Goal: Find specific page/section: Find specific page/section

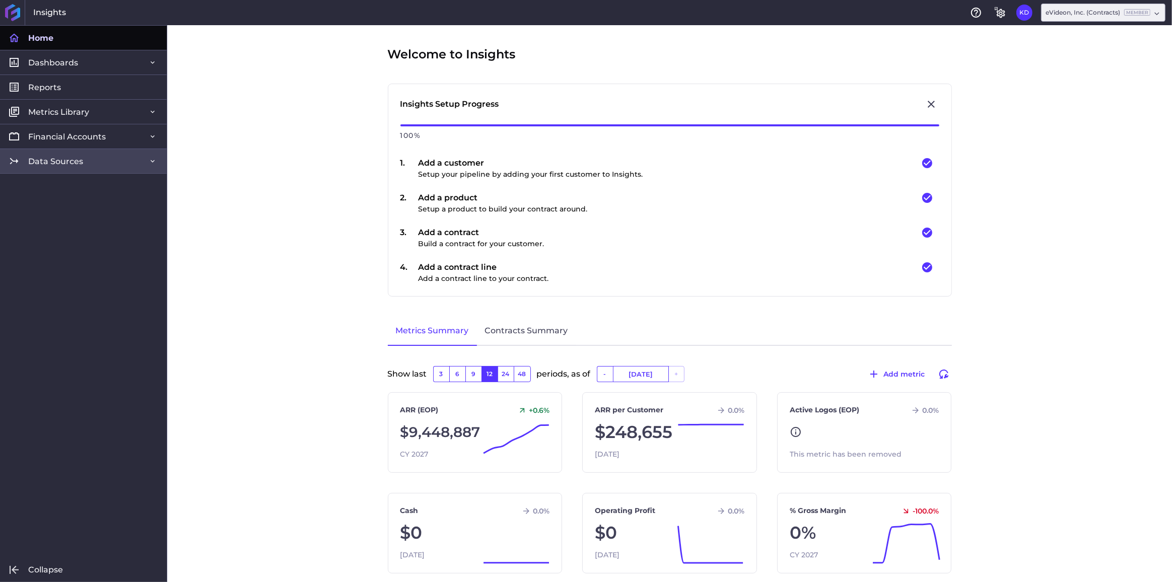
click at [65, 166] on span "Data Sources" at bounding box center [55, 161] width 55 height 11
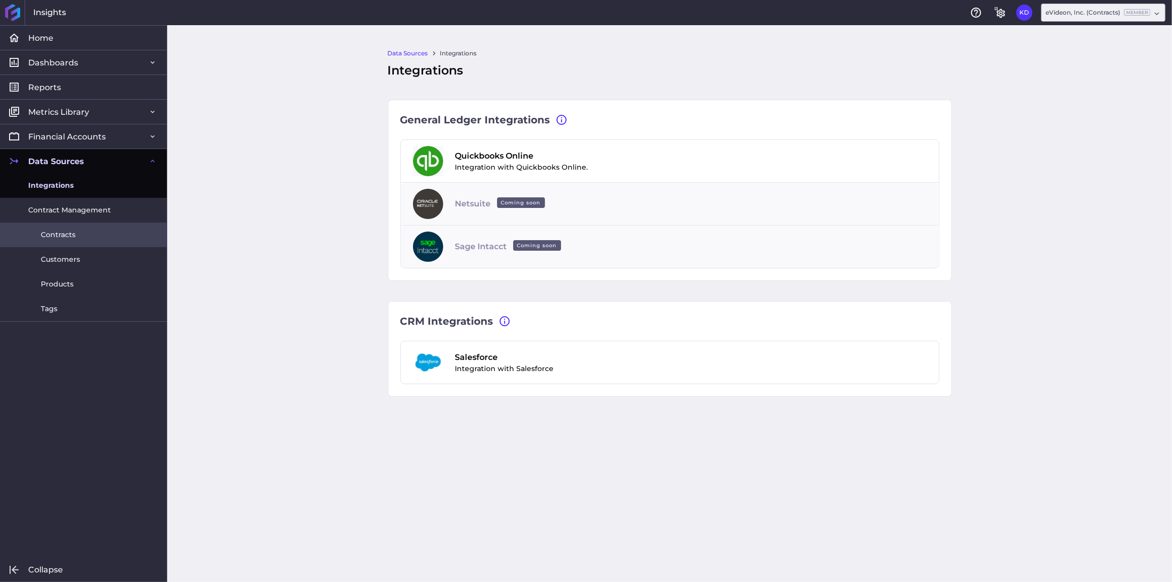
click at [65, 239] on span "Contracts" at bounding box center [58, 235] width 35 height 11
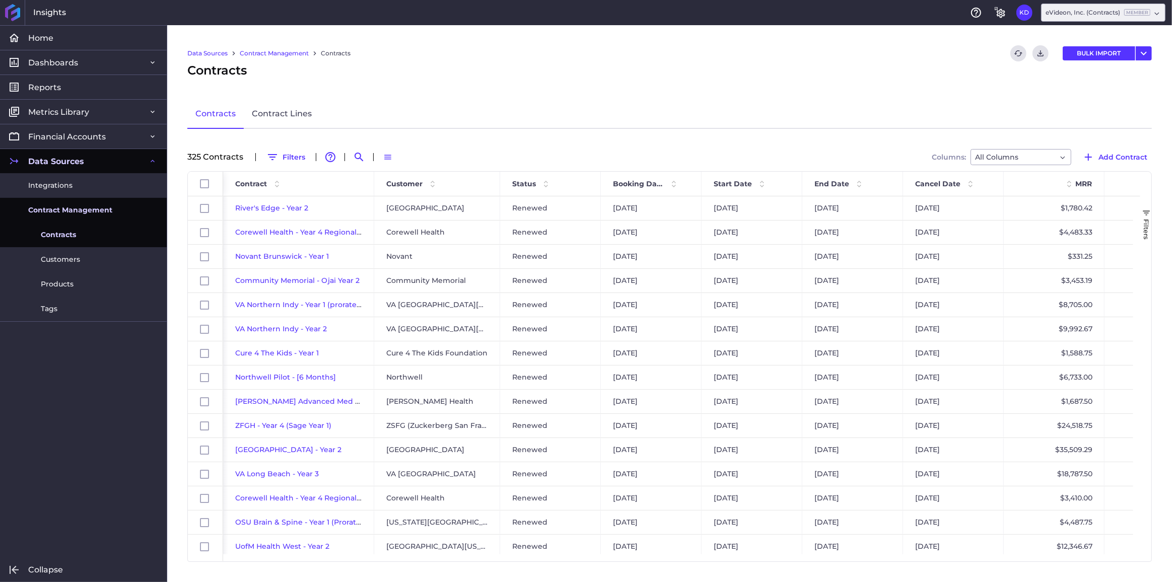
click at [276, 148] on div "Data Sources Contract Management Contracts Refresh table data Download CSV BULK…" at bounding box center [669, 303] width 1005 height 557
click at [280, 156] on button "Filters" at bounding box center [286, 157] width 48 height 16
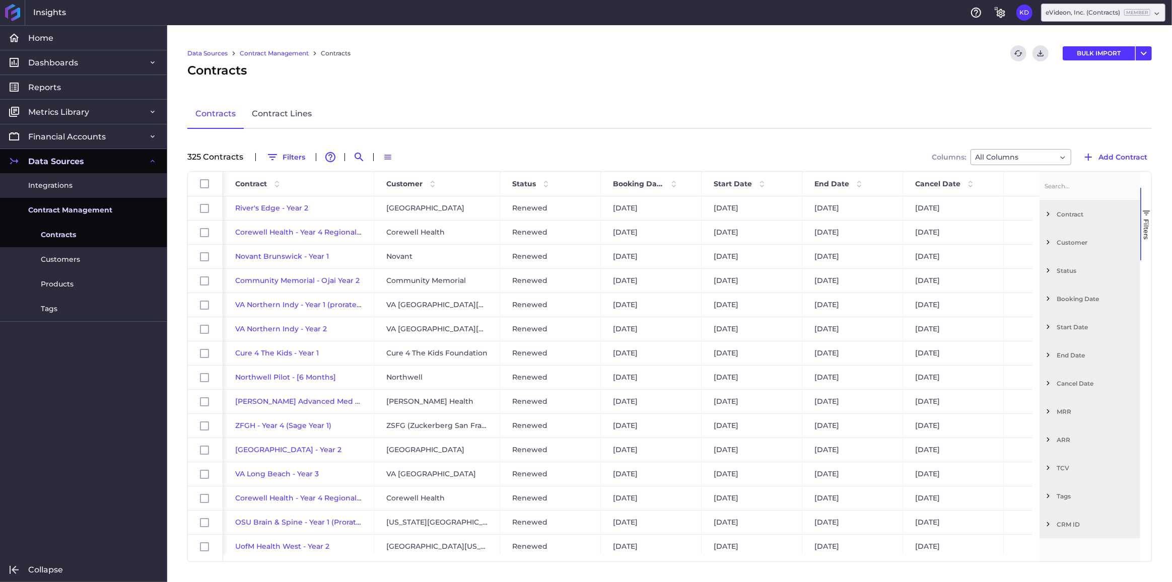
click at [1049, 215] on span "Filter List 12 Filters" at bounding box center [1048, 214] width 9 height 9
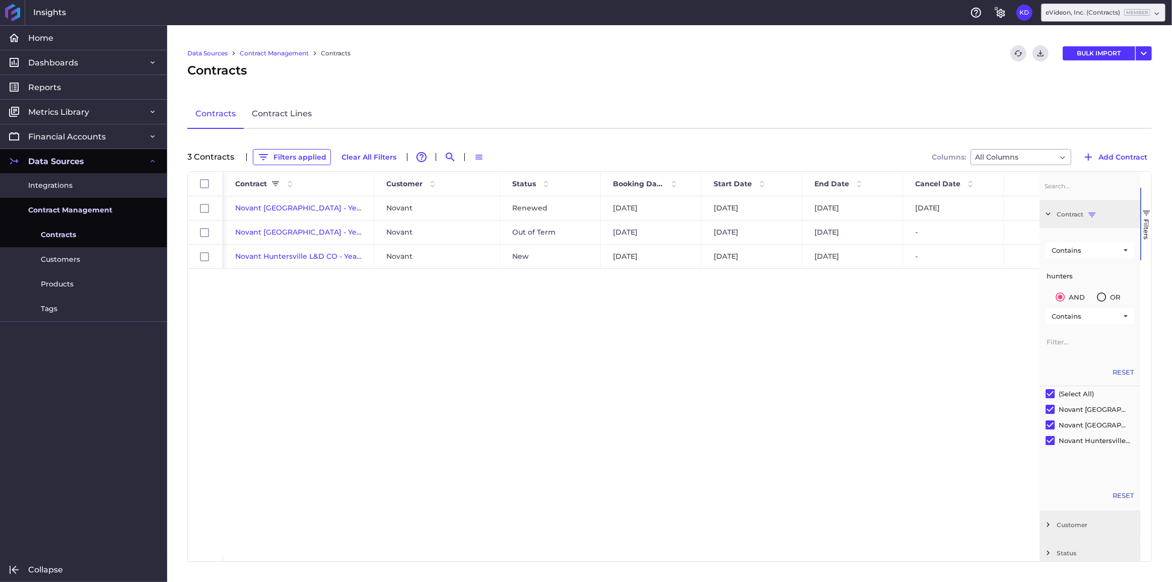
click at [377, 309] on div "Novant [GEOGRAPHIC_DATA] - Year 1 Novant Renewed [DATE] [DATE] [DATE] [DATE] $5…" at bounding box center [631, 375] width 817 height 358
drag, startPoint x: 1100, startPoint y: 279, endPoint x: 1036, endPoint y: 280, distance: 64.0
click at [1036, 280] on div "Id Contract Customer Status" at bounding box center [670, 367] width 964 height 390
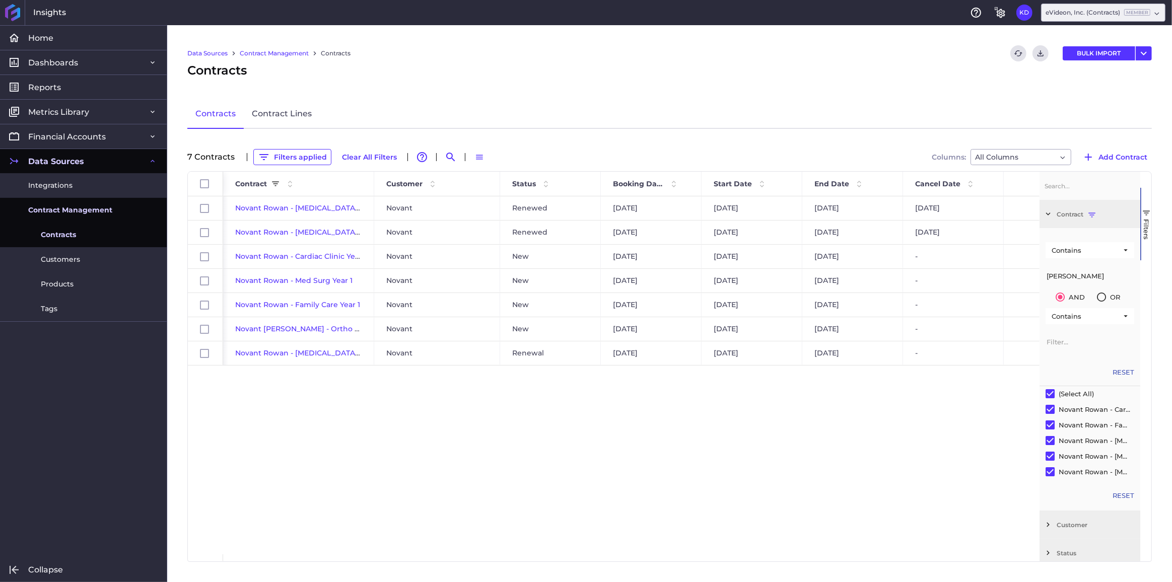
type input "[PERSON_NAME]"
drag, startPoint x: 1077, startPoint y: 273, endPoint x: 992, endPoint y: 277, distance: 85.2
click at [992, 277] on div "Id Contract Customer Status" at bounding box center [670, 367] width 964 height 390
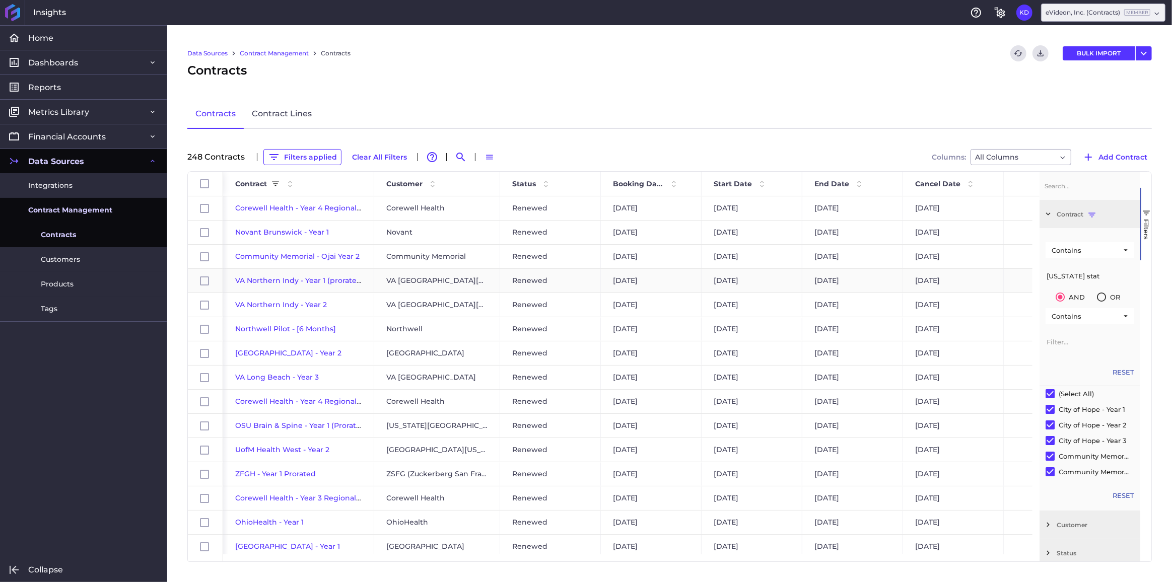
type input "[US_STATE] state"
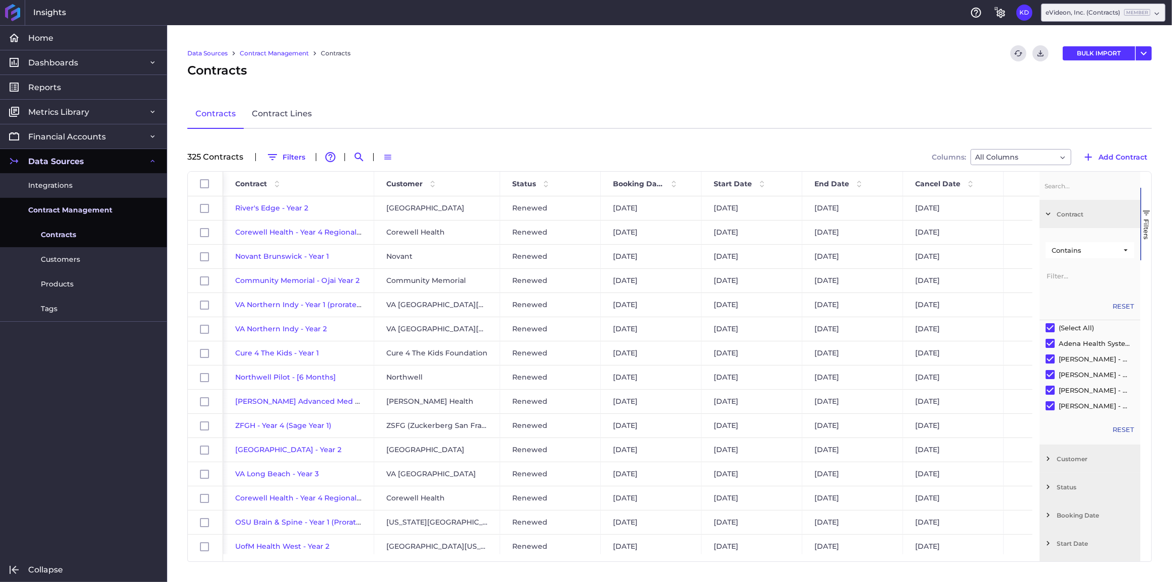
click at [1047, 211] on span "Filter List 12 Filters" at bounding box center [1048, 214] width 9 height 9
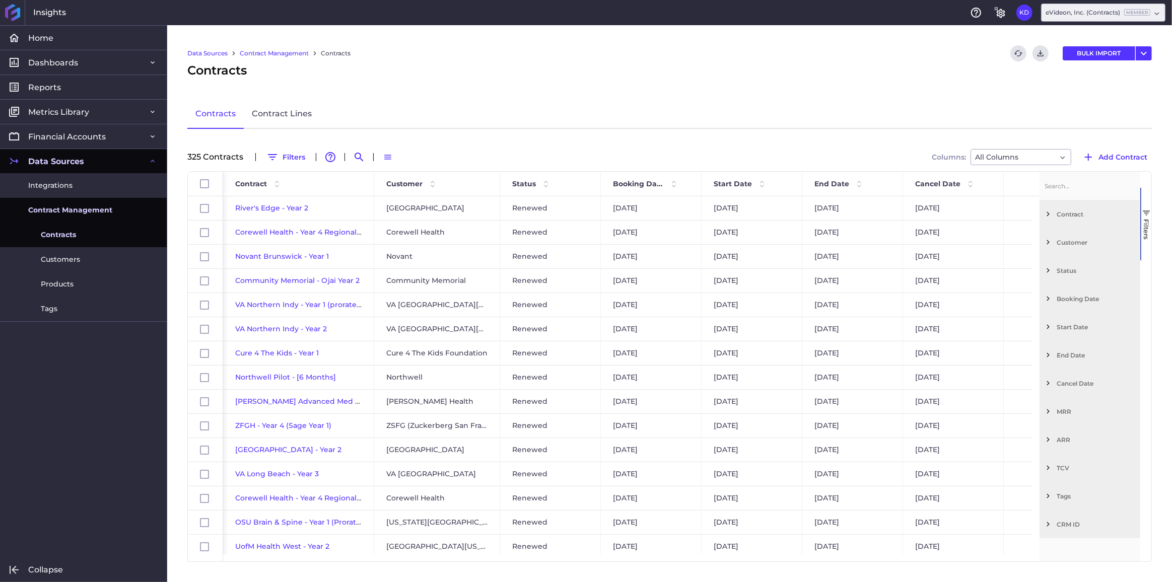
click at [1047, 242] on span "Filter List 12 Filters" at bounding box center [1048, 242] width 9 height 9
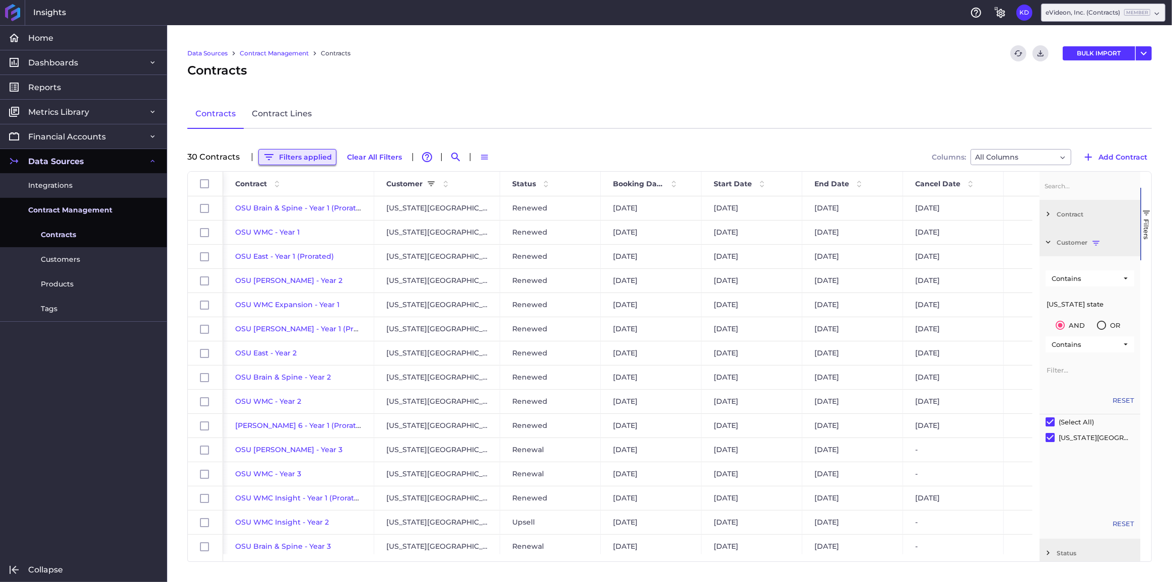
click at [311, 154] on button "Filters applied" at bounding box center [297, 157] width 78 height 16
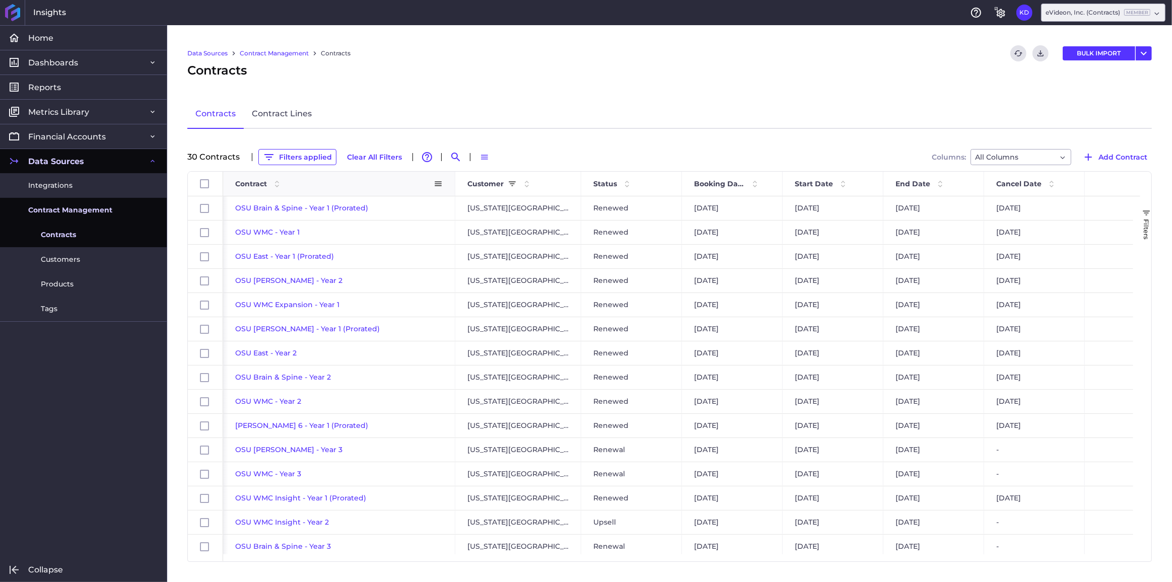
drag, startPoint x: 373, startPoint y: 186, endPoint x: 453, endPoint y: 181, distance: 80.7
click at [453, 181] on div at bounding box center [455, 184] width 4 height 24
click at [258, 184] on span "Contract" at bounding box center [251, 183] width 32 height 9
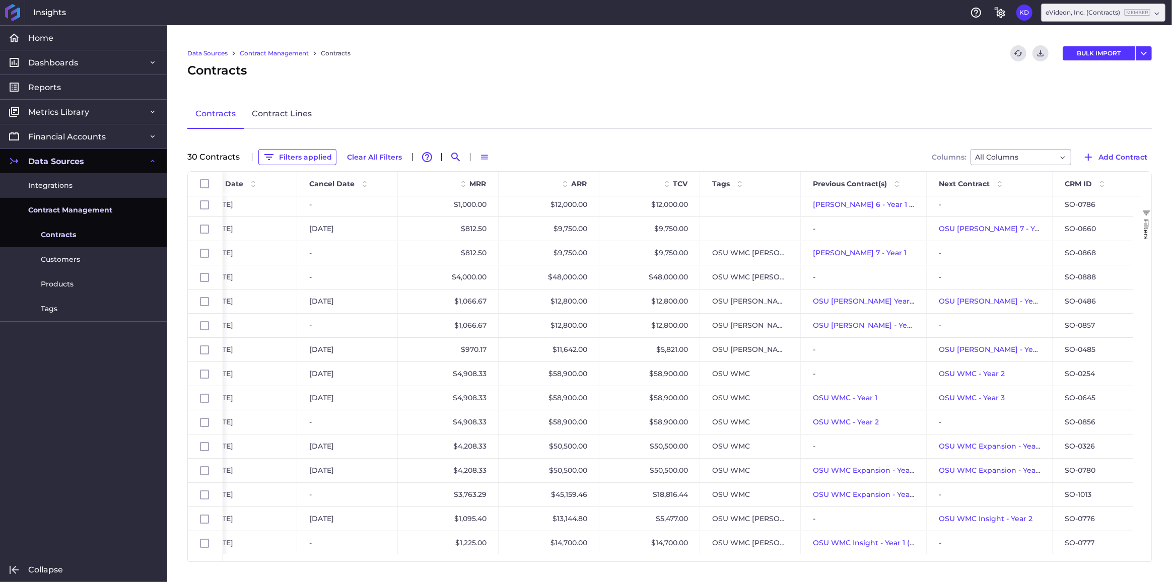
click at [1048, 563] on div "Data Sources Contract Management Contracts Refresh table data Download CSV BULK…" at bounding box center [669, 303] width 1005 height 557
click at [1134, 180] on span at bounding box center [1136, 183] width 9 height 9
click at [1114, 202] on span "Pin Column" at bounding box center [1117, 205] width 80 height 19
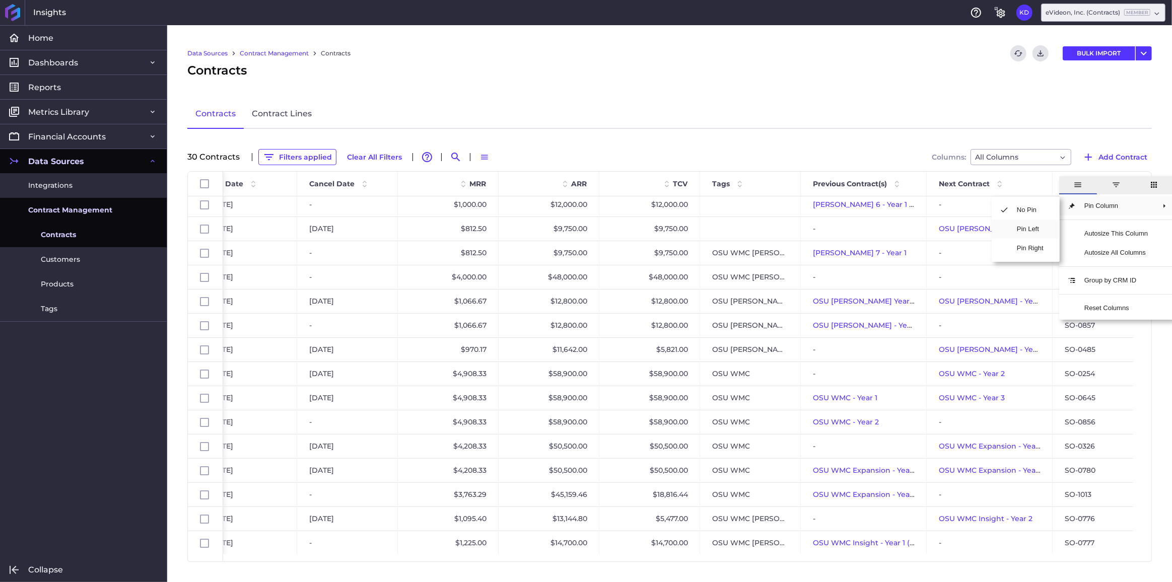
click at [1027, 228] on span "Pin Left" at bounding box center [1030, 229] width 43 height 19
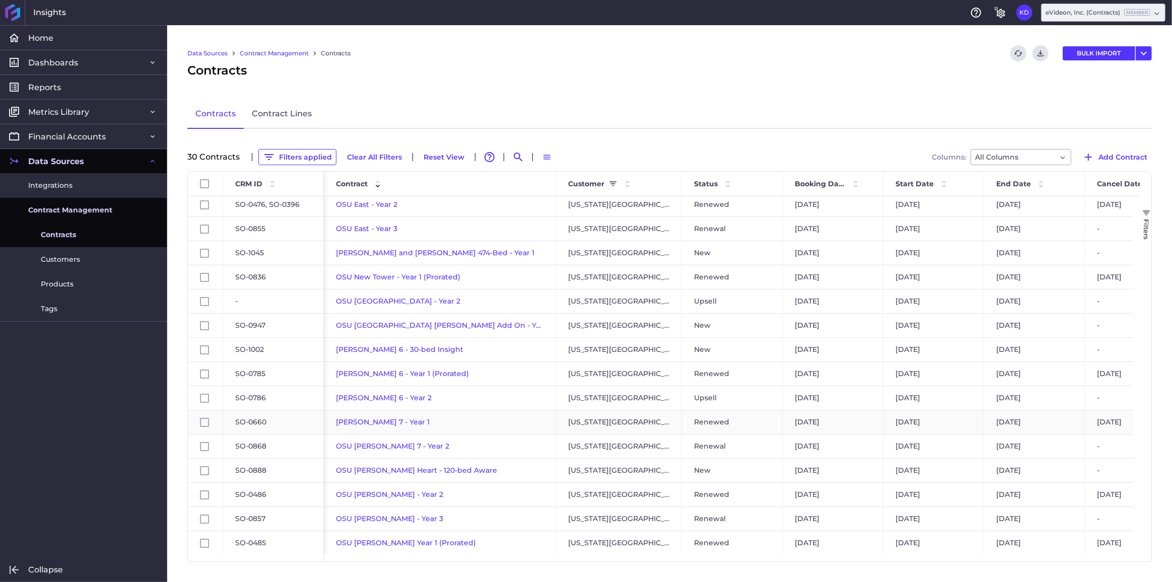
scroll to position [183, 0]
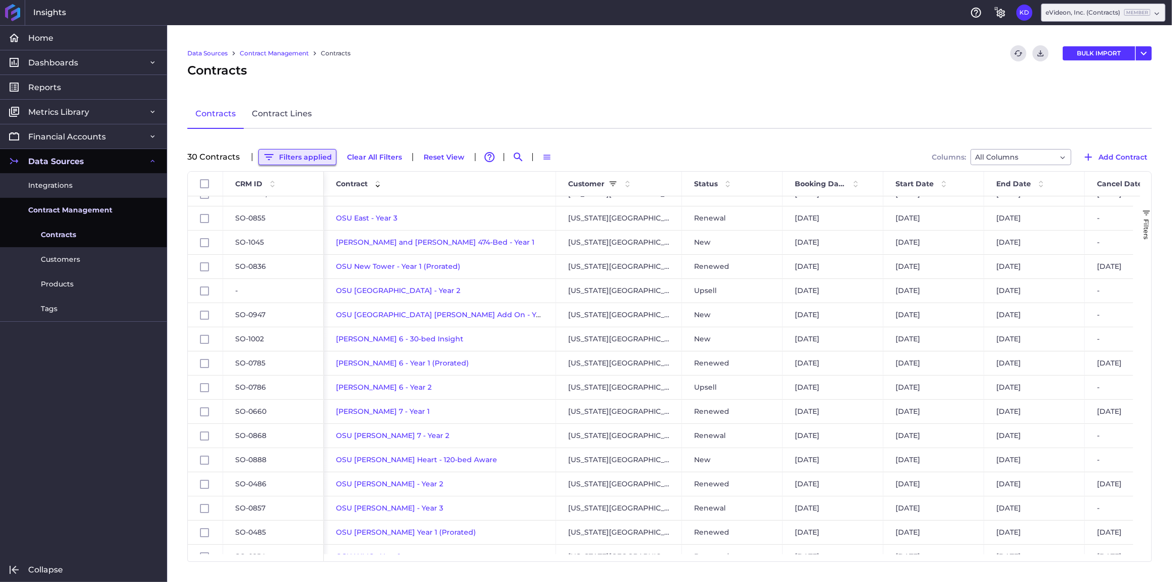
click at [316, 157] on button "Filters applied" at bounding box center [297, 157] width 78 height 16
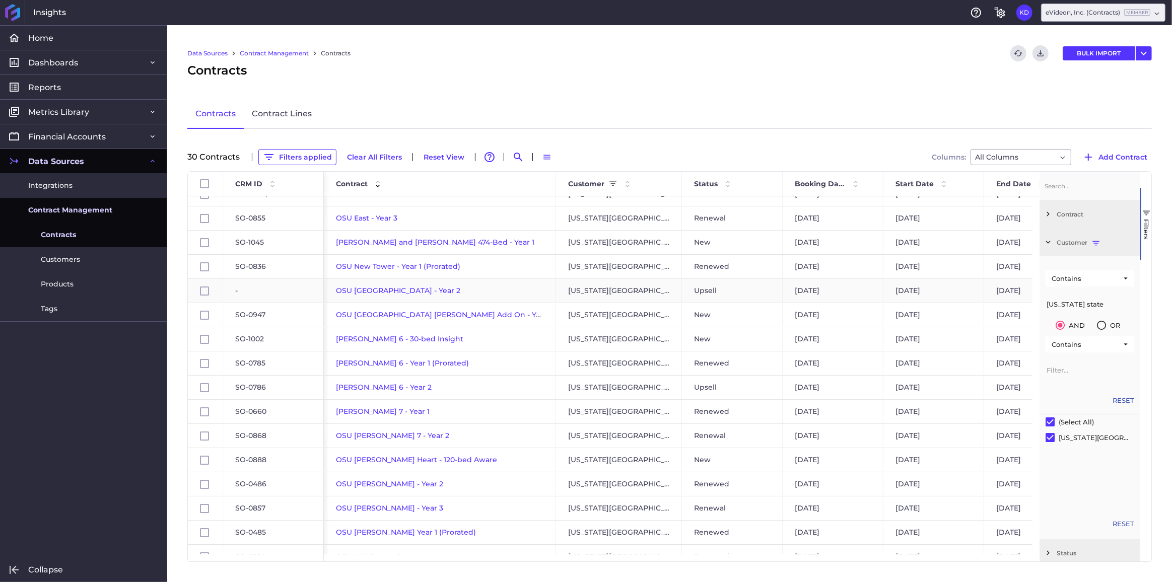
drag, startPoint x: 1057, startPoint y: 300, endPoint x: 991, endPoint y: 294, distance: 66.3
click at [991, 294] on div "Id CRM ID Start Date End Date 1" at bounding box center [670, 367] width 964 height 390
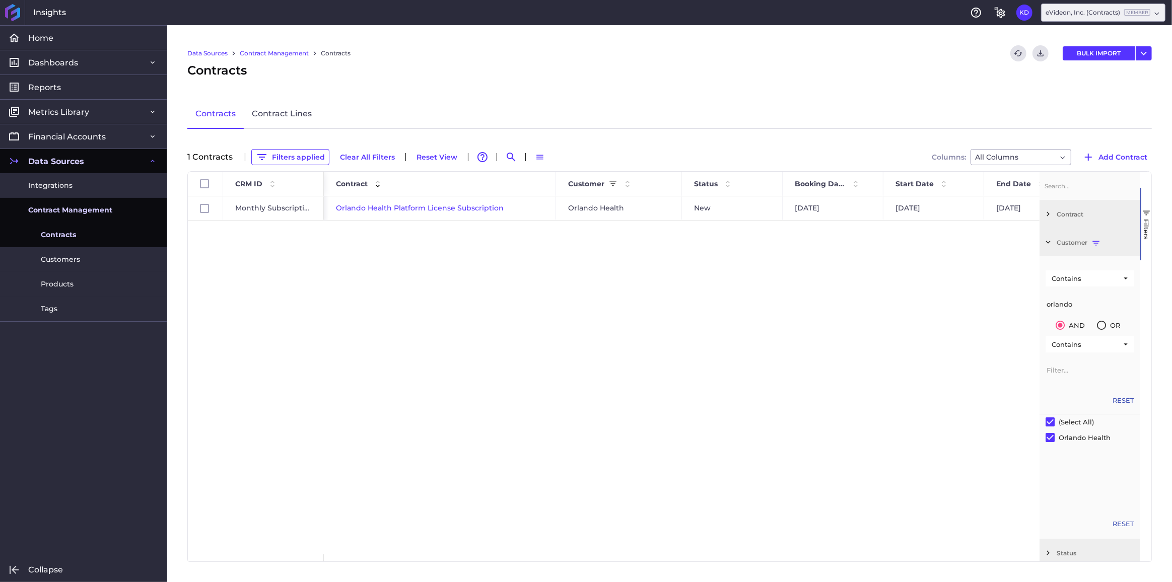
type input "orlando"
click at [410, 293] on div "Orlando Health Platform License Subscription Orlando Health New [DATE] [DATE] […" at bounding box center [682, 375] width 716 height 358
